Goal: Information Seeking & Learning: Learn about a topic

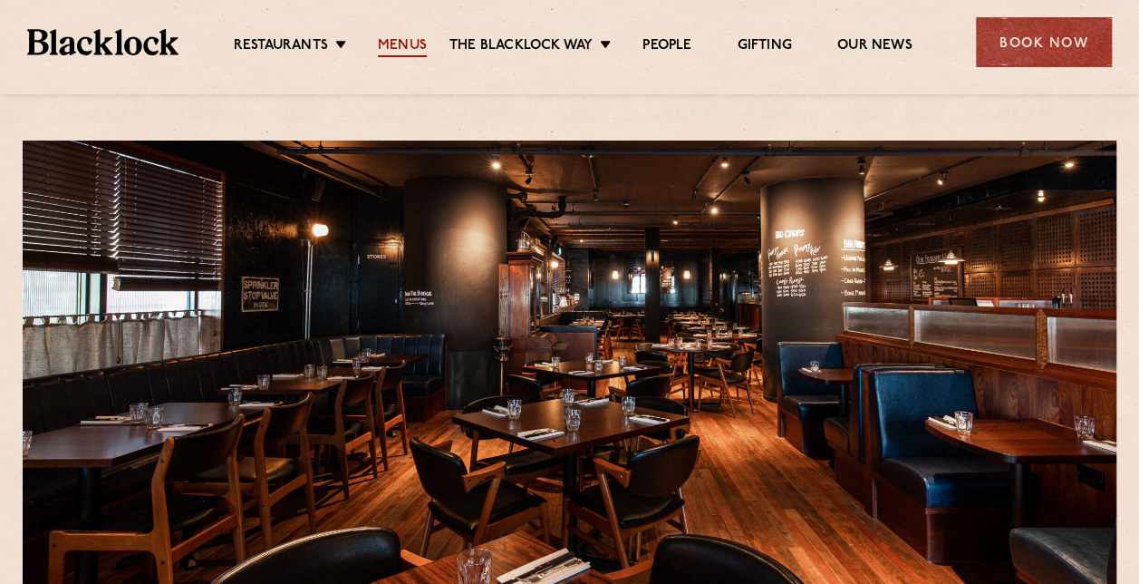
click at [398, 49] on link "Menus" at bounding box center [402, 47] width 49 height 20
click at [401, 46] on link "Menus" at bounding box center [402, 47] width 49 height 20
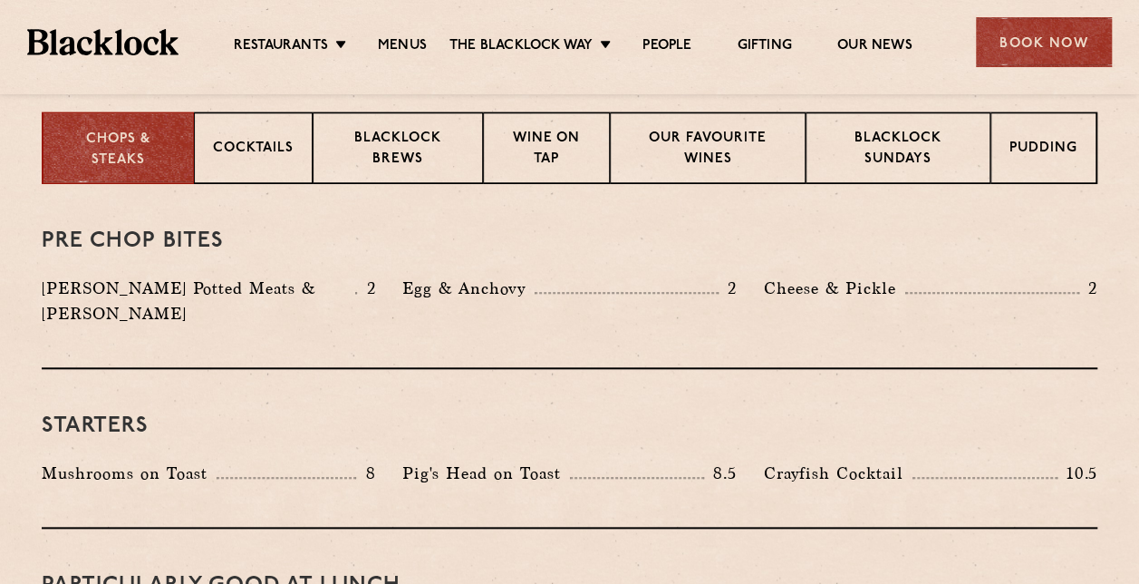
scroll to position [740, 0]
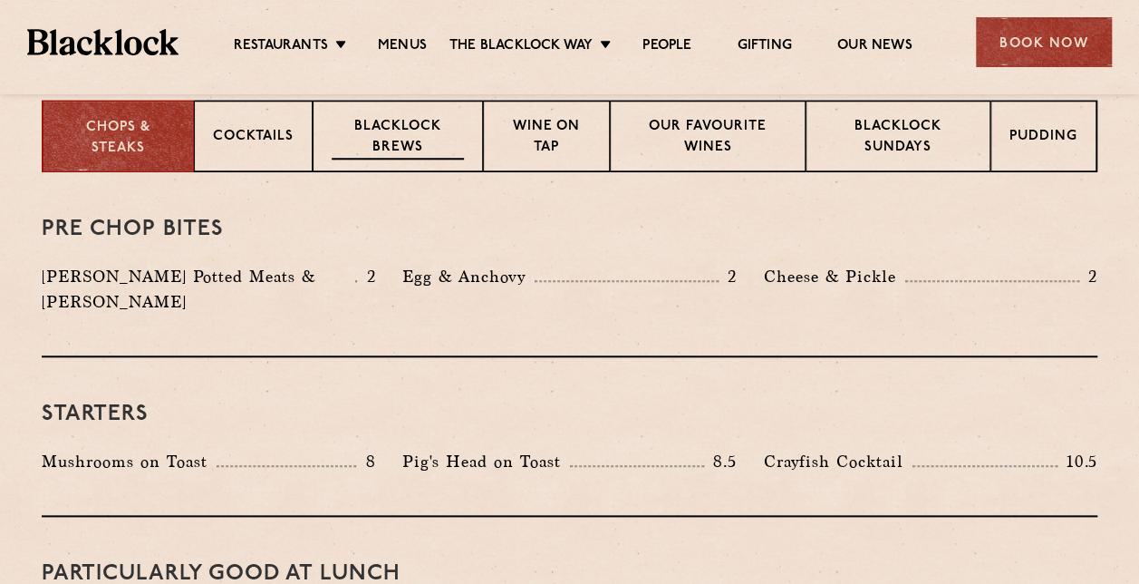
click at [370, 138] on p "Blacklock Brews" at bounding box center [398, 138] width 132 height 43
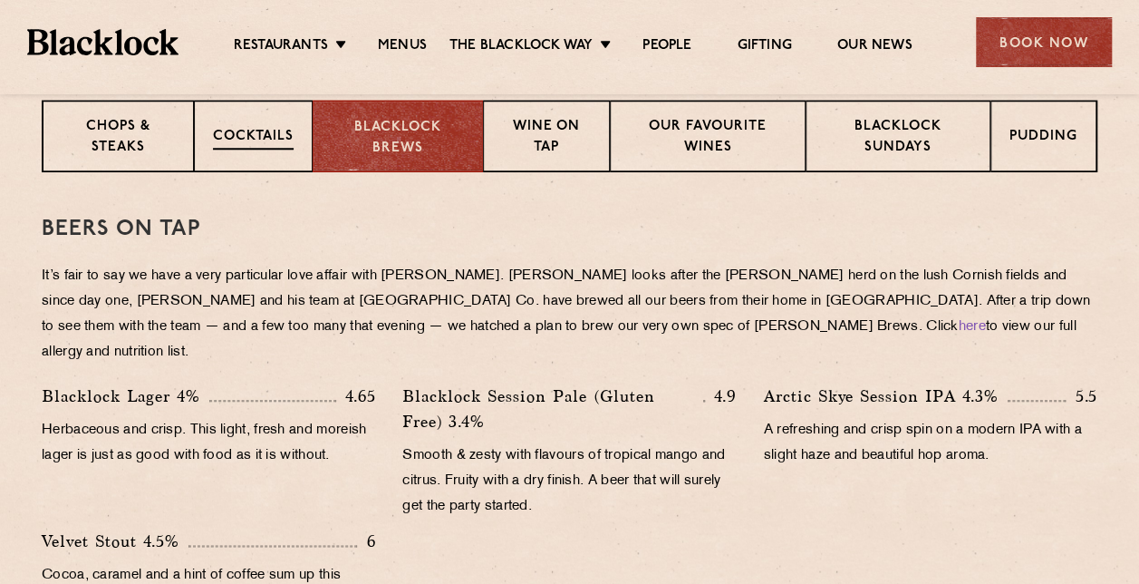
click at [288, 123] on div "Cocktails" at bounding box center [253, 136] width 119 height 73
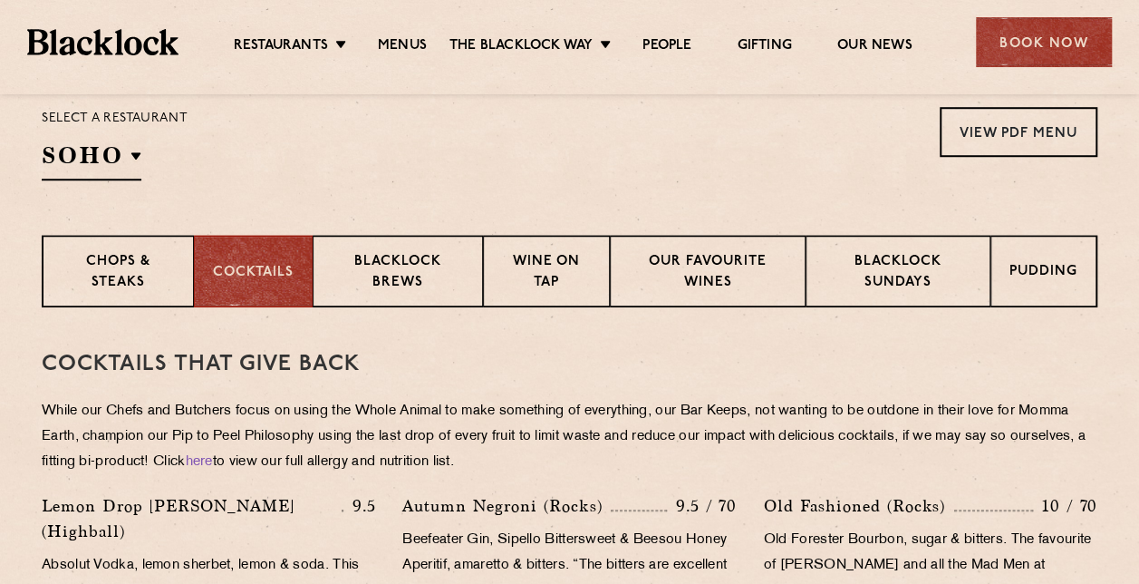
scroll to position [604, 0]
click at [107, 272] on p "Chops & Steaks" at bounding box center [117, 274] width 113 height 43
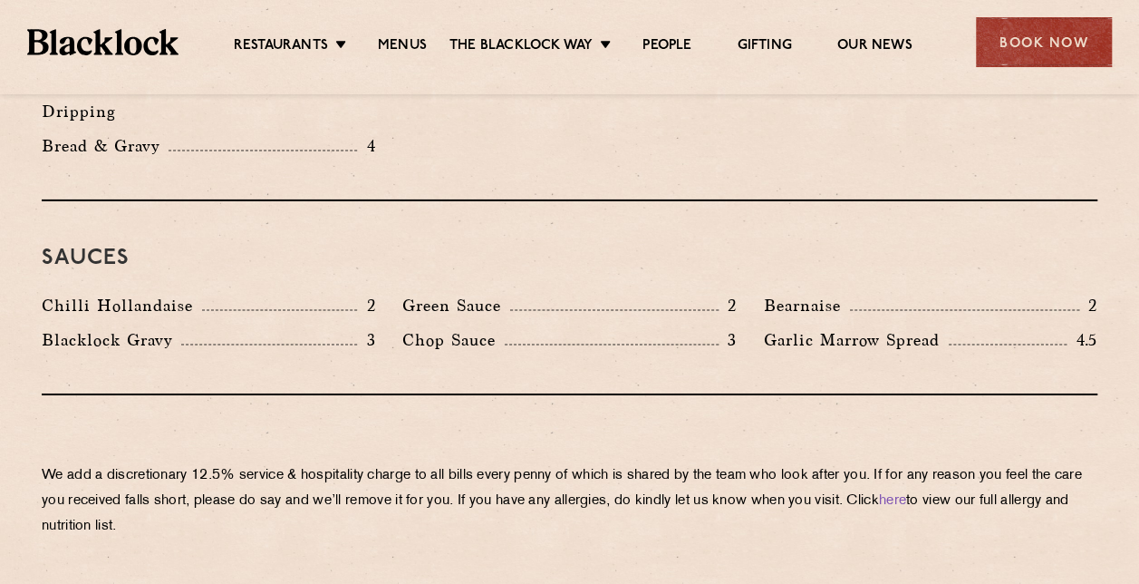
scroll to position [2926, 0]
